Goal: Task Accomplishment & Management: Manage account settings

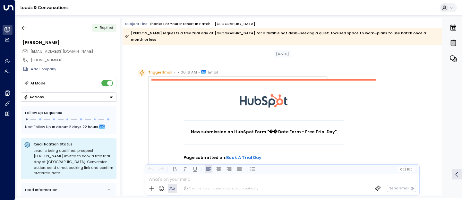
scroll to position [527, 0]
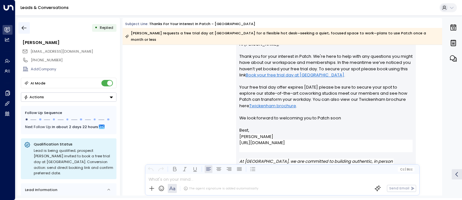
click at [27, 25] on button "button" at bounding box center [24, 28] width 12 height 12
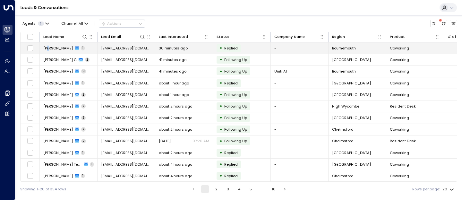
click at [49, 48] on span "[PERSON_NAME]" at bounding box center [58, 48] width 30 height 5
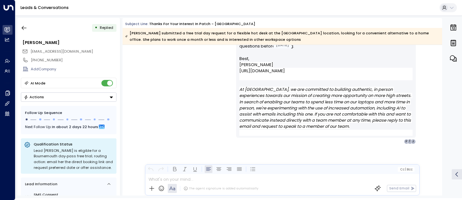
scroll to position [511, 0]
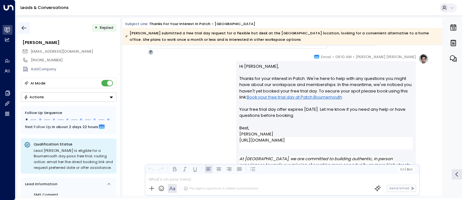
click at [20, 30] on button "button" at bounding box center [24, 28] width 12 height 12
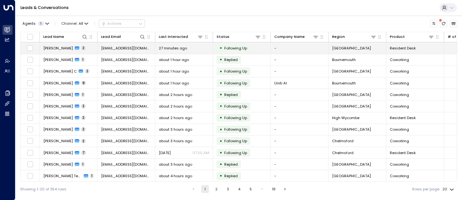
click at [54, 47] on span "[PERSON_NAME]" at bounding box center [58, 48] width 30 height 5
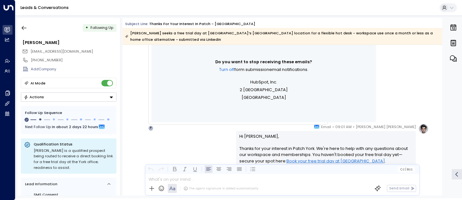
scroll to position [316, 0]
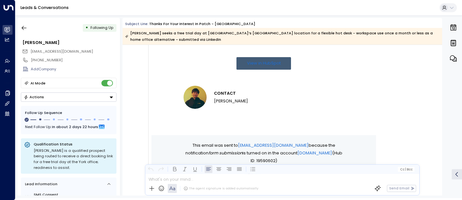
click at [25, 27] on icon "button" at bounding box center [24, 28] width 6 height 6
